Goal: Navigation & Orientation: Find specific page/section

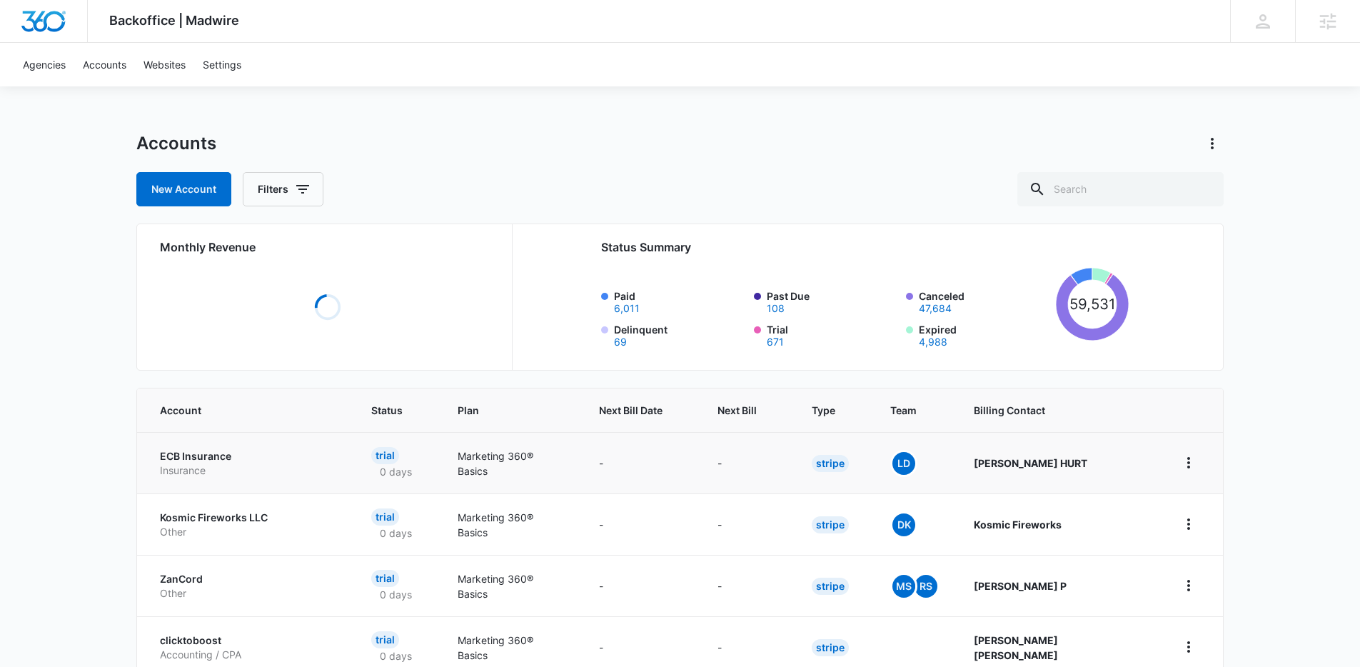
click at [190, 473] on p "Insurance" at bounding box center [248, 470] width 177 height 14
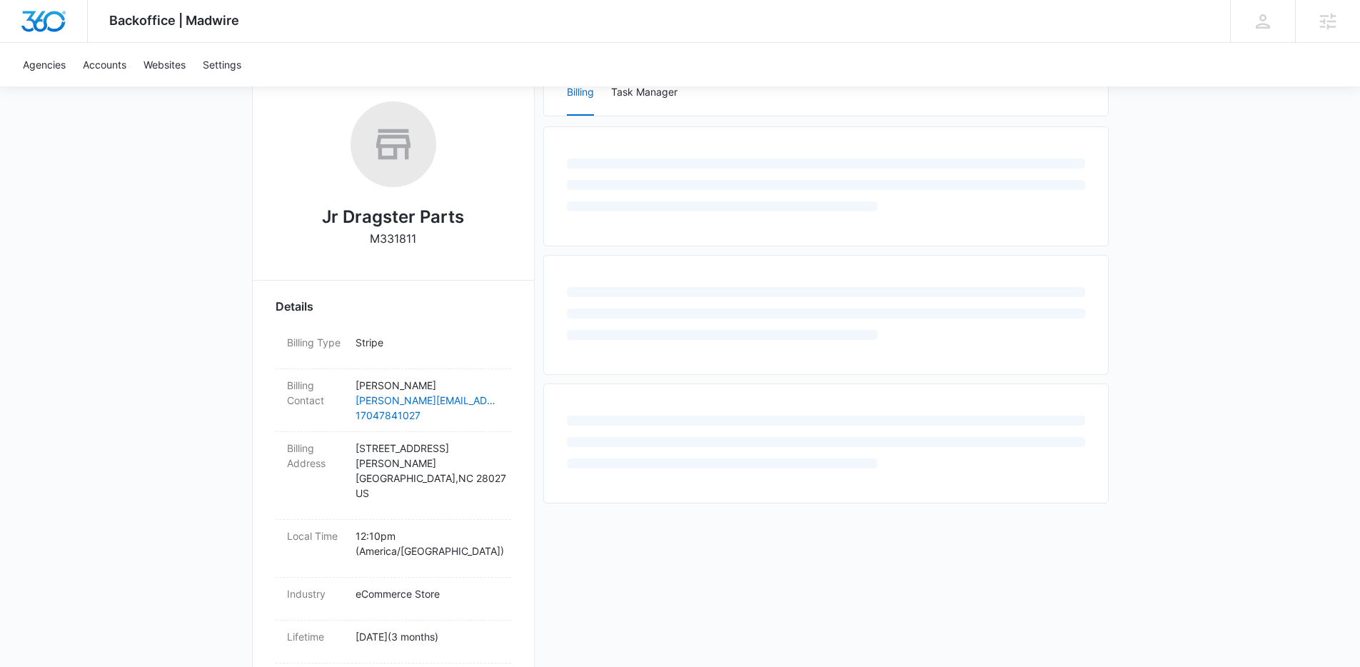
scroll to position [225, 0]
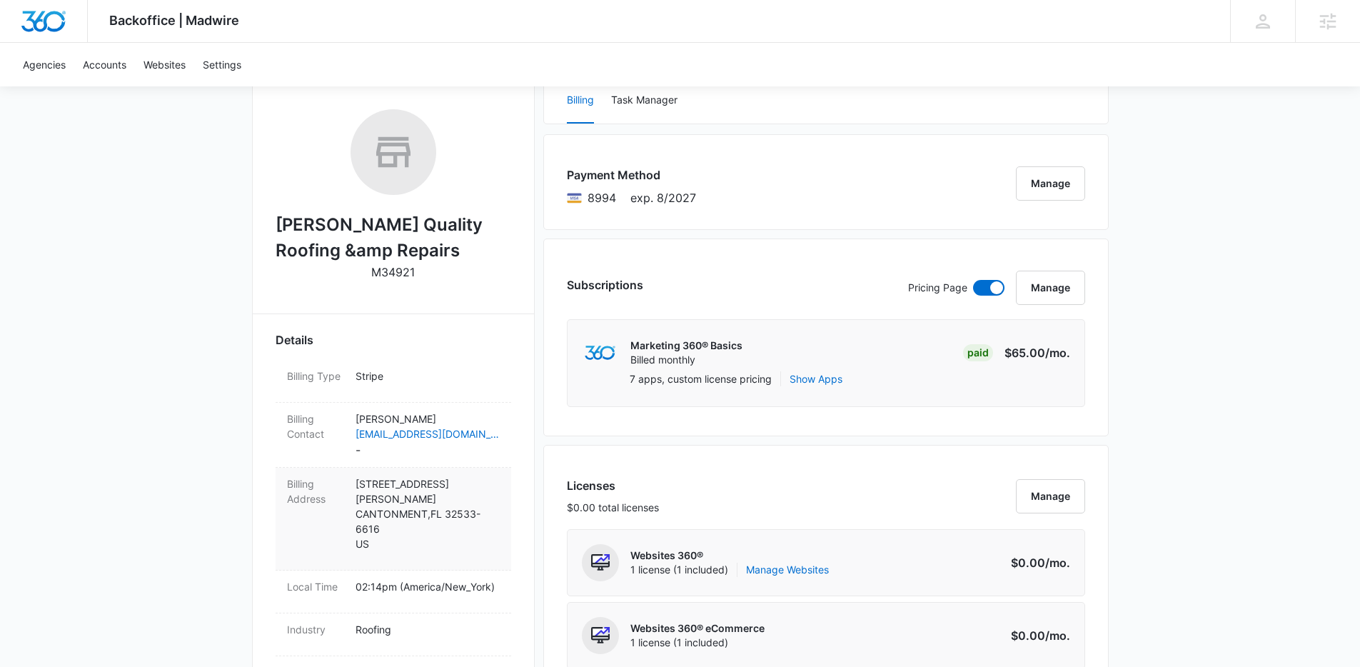
scroll to position [274, 0]
